Goal: Information Seeking & Learning: Learn about a topic

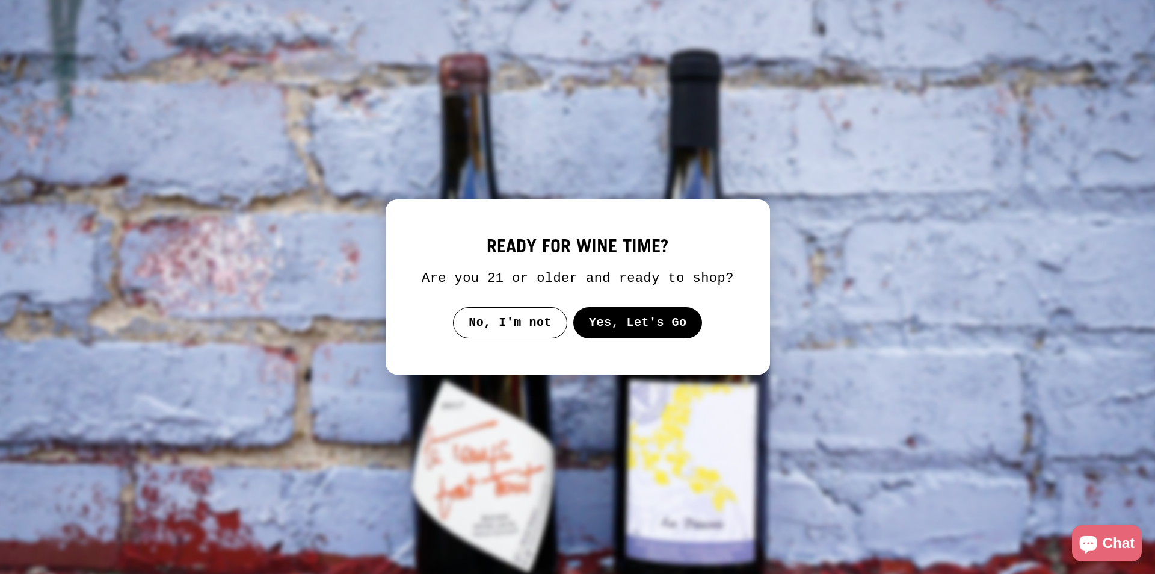
click at [631, 316] on button "Yes, Let's Go" at bounding box center [637, 322] width 129 height 31
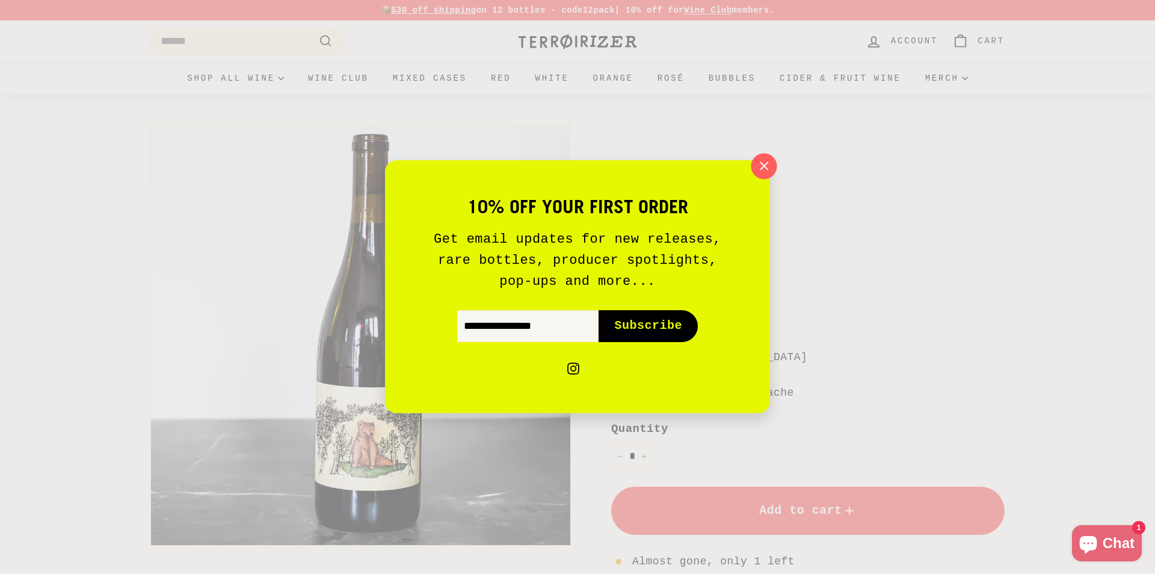
click at [770, 160] on icon "button" at bounding box center [764, 166] width 18 height 18
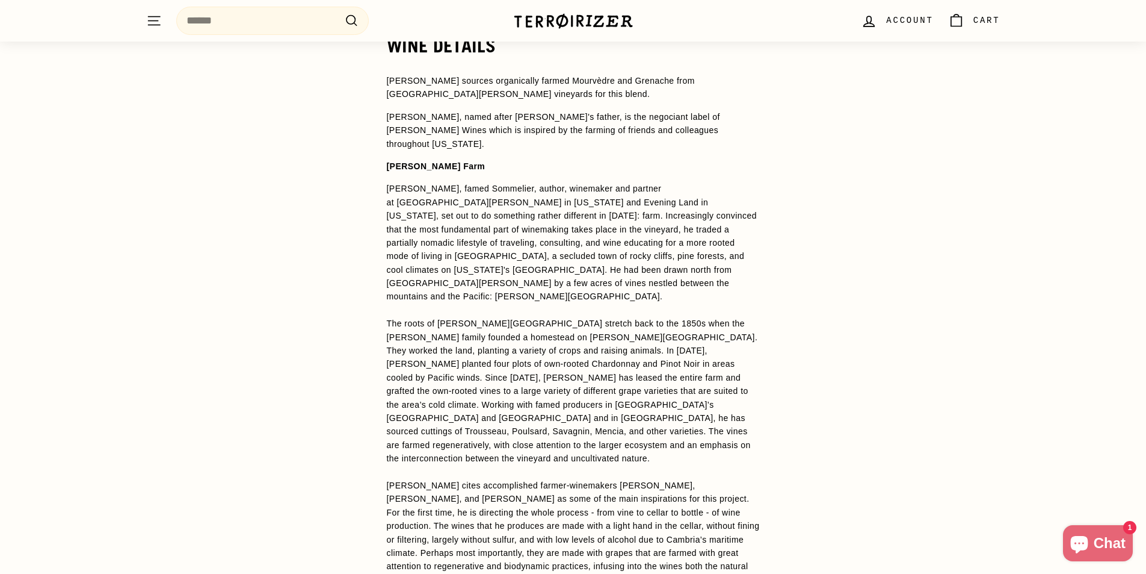
scroll to position [909, 0]
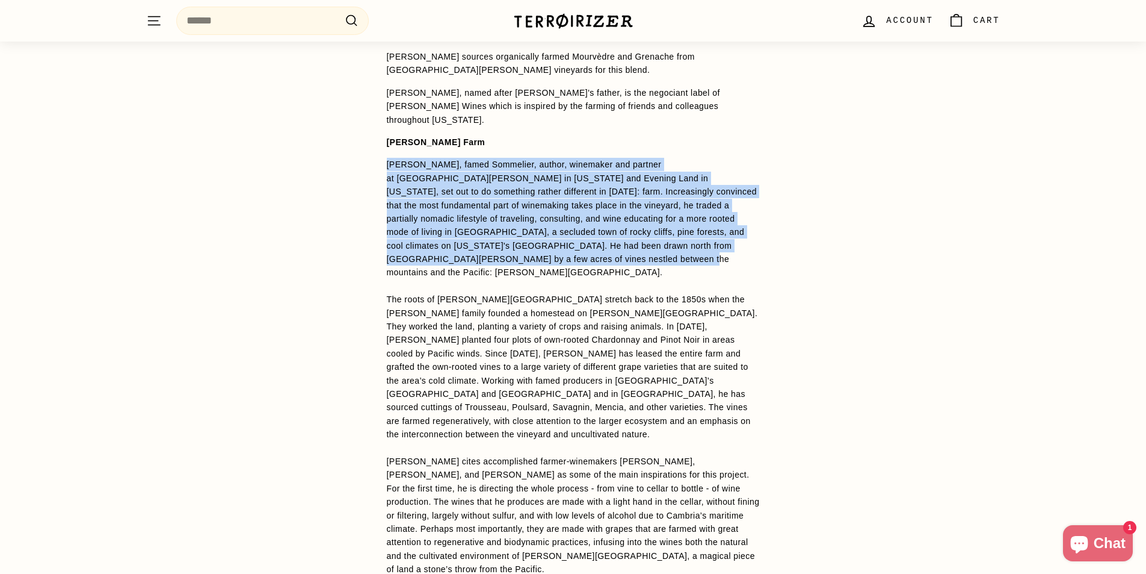
drag, startPoint x: 712, startPoint y: 235, endPoint x: 347, endPoint y: 151, distance: 374.9
copy span "[PERSON_NAME], famed Sommelier, author, winemaker and partner at [GEOGRAPHIC_DA…"
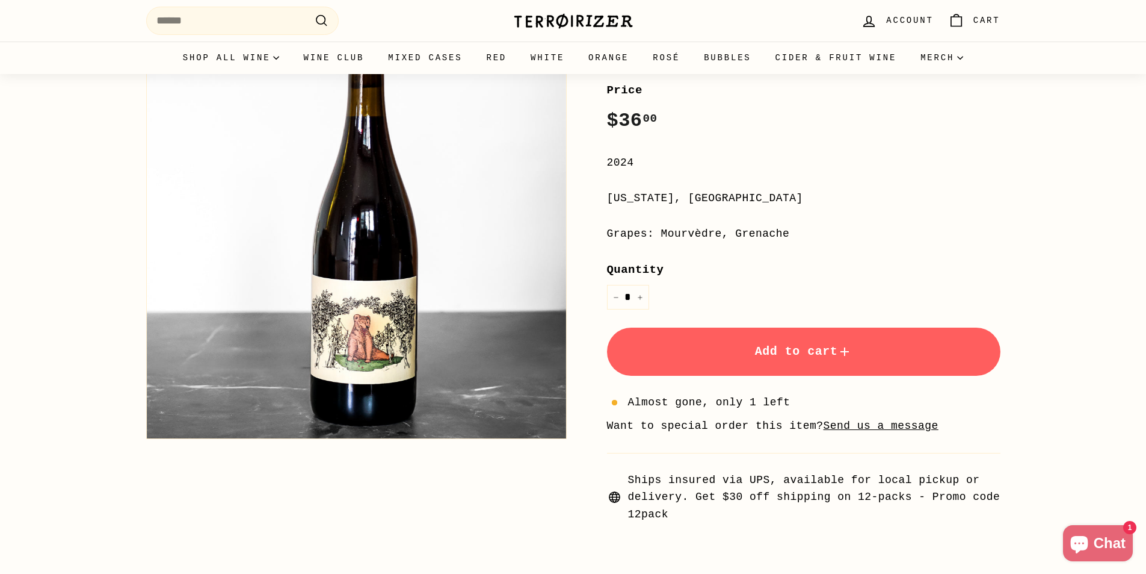
scroll to position [0, 0]
